Goal: Task Accomplishment & Management: Manage account settings

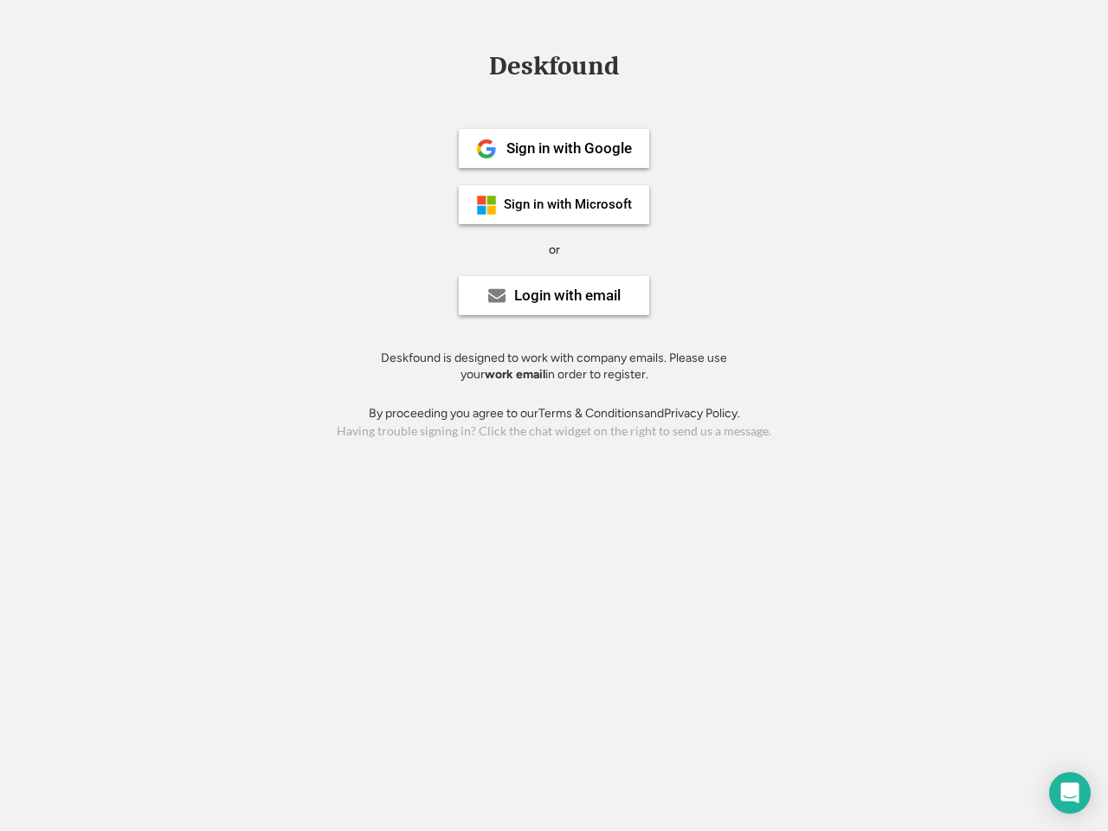
click at [554, 247] on div "or" at bounding box center [554, 249] width 11 height 17
click at [554, 69] on div "Deskfound" at bounding box center [553, 66] width 147 height 27
click at [473, 65] on div "Deskfound" at bounding box center [554, 69] width 1108 height 33
click at [554, 69] on div "Deskfound" at bounding box center [553, 66] width 147 height 27
click at [554, 249] on div "or" at bounding box center [554, 249] width 11 height 17
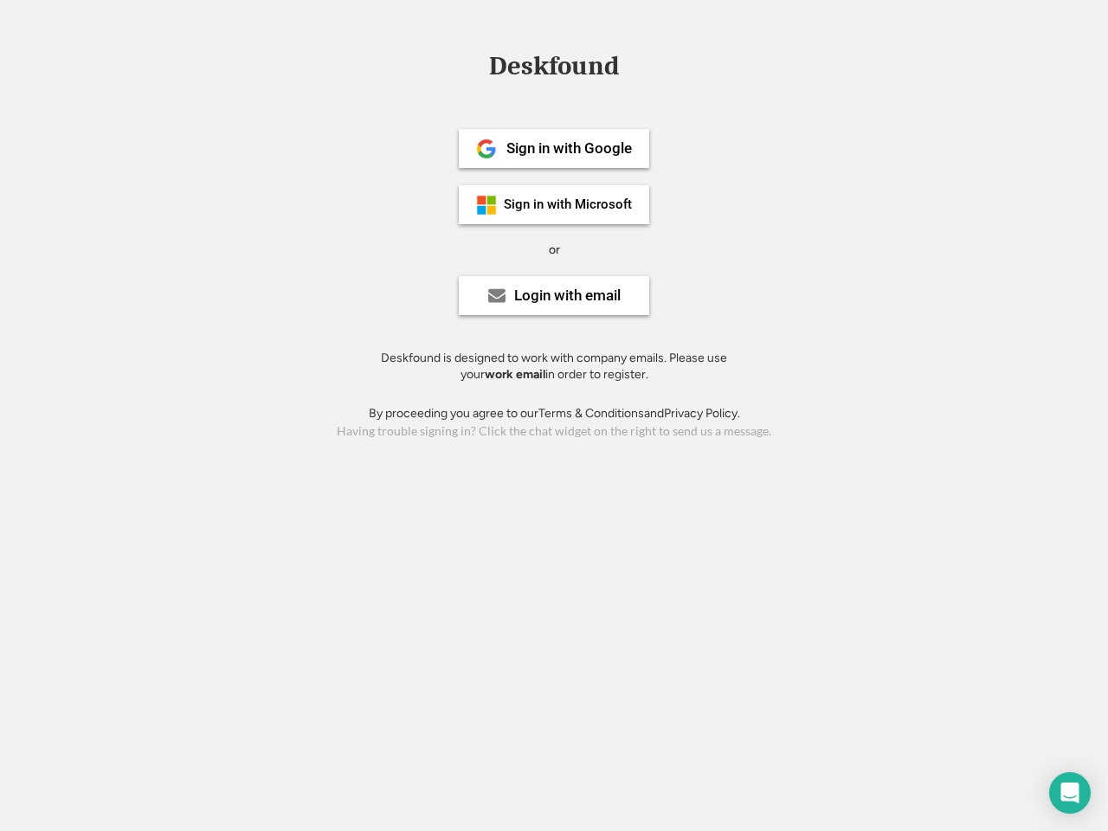
click at [554, 148] on div "Sign in with Google" at bounding box center [568, 148] width 125 height 15
click at [568, 148] on div "Sign in with Google" at bounding box center [568, 148] width 125 height 15
click at [486, 149] on img at bounding box center [486, 148] width 21 height 21
click at [554, 204] on div "Sign in with Microsoft" at bounding box center [568, 204] width 128 height 13
click at [568, 204] on div "Sign in with Microsoft" at bounding box center [568, 204] width 128 height 13
